Goal: Information Seeking & Learning: Understand process/instructions

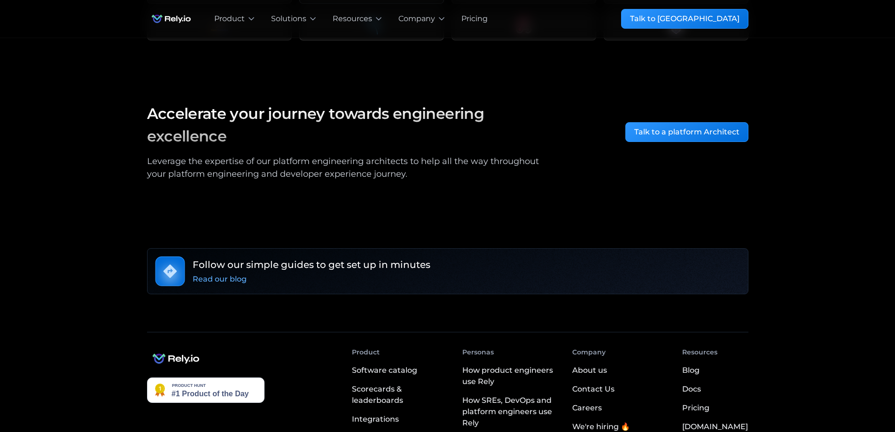
scroll to position [1670, 0]
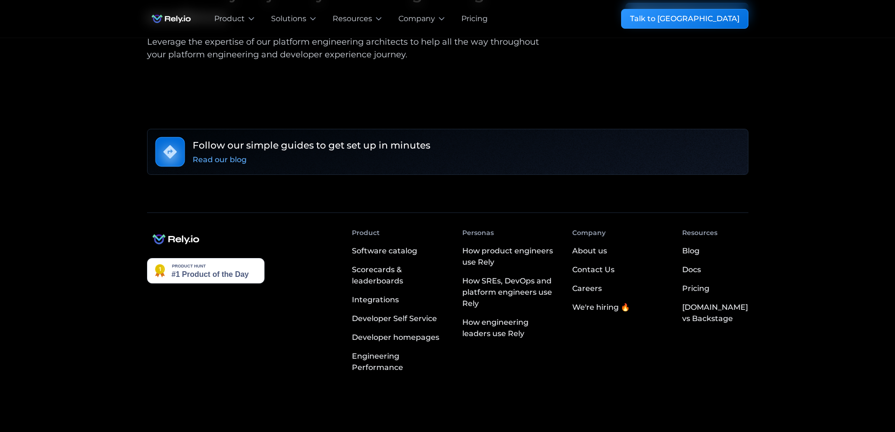
click at [650, 431] on link "Privacy policy" at bounding box center [663, 439] width 47 height 10
click at [653, 431] on link "Privacy policy" at bounding box center [663, 439] width 47 height 10
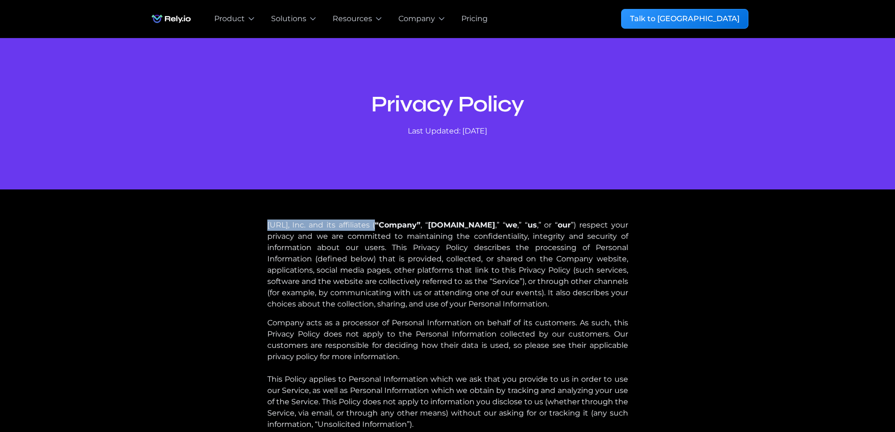
drag, startPoint x: 255, startPoint y: 222, endPoint x: 437, endPoint y: 235, distance: 182.3
